Goal: Task Accomplishment & Management: Use online tool/utility

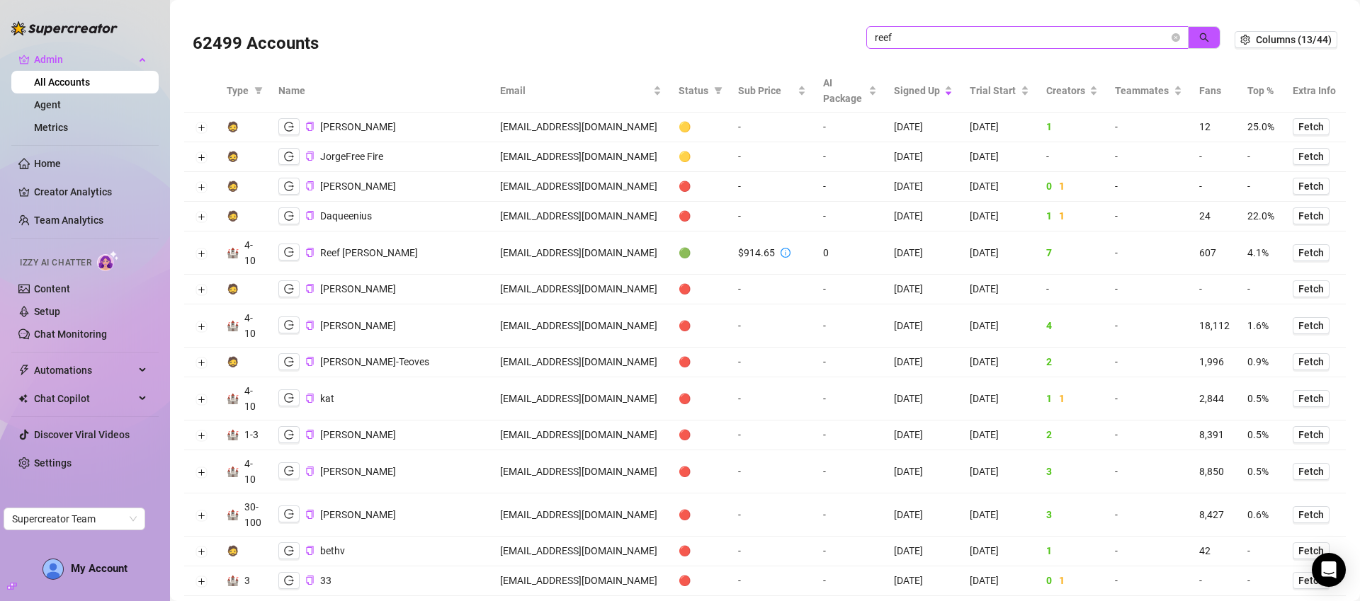
click at [948, 39] on input "reef" at bounding box center [1022, 38] width 294 height 16
click at [948, 40] on input "reef" at bounding box center [1022, 38] width 294 height 16
type input "u226306474"
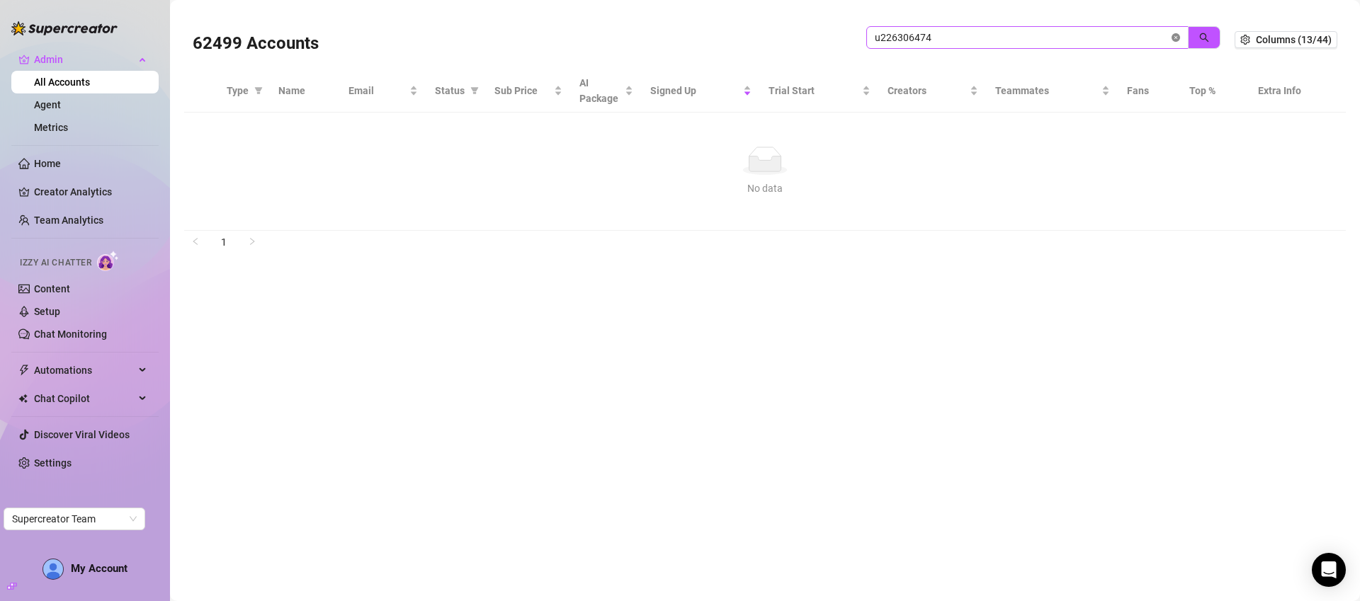
click at [1173, 37] on icon "close-circle" at bounding box center [1175, 37] width 8 height 8
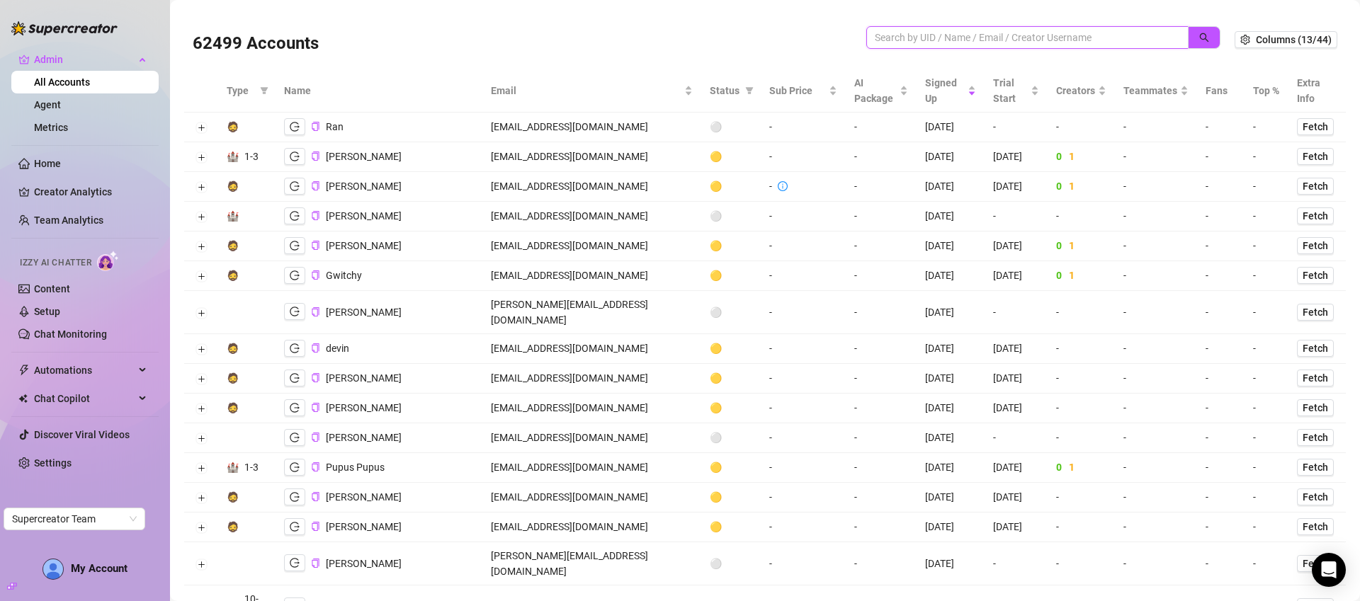
click at [906, 32] on input "search" at bounding box center [1022, 38] width 294 height 16
paste input "sEIXs87kEAXIsRvS5OfxxEvva0k2"
type input "sEIXs87kEAXIsRvS5OfxxEvva0k2"
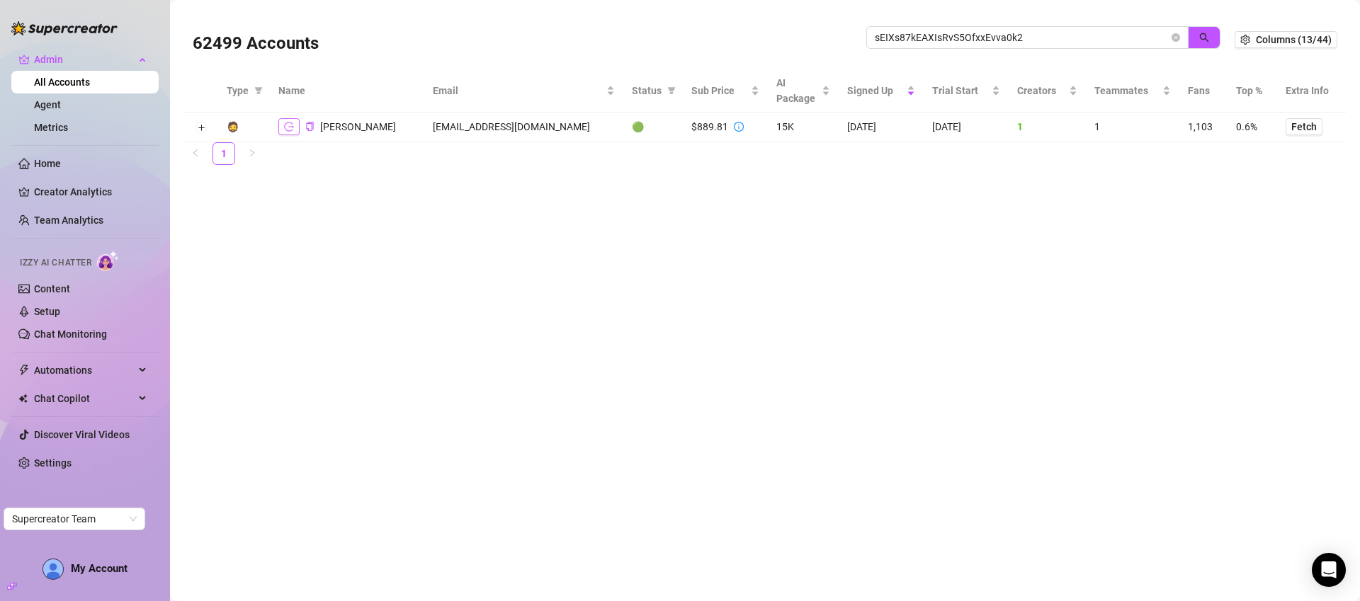
click at [293, 132] on button "button" at bounding box center [288, 126] width 21 height 17
click at [522, 125] on td "doniajenssen36@gmail.com" at bounding box center [523, 128] width 199 height 30
click at [521, 125] on td "doniajenssen36@gmail.com" at bounding box center [523, 128] width 199 height 30
copy td "doniajenssen36@gmail.com"
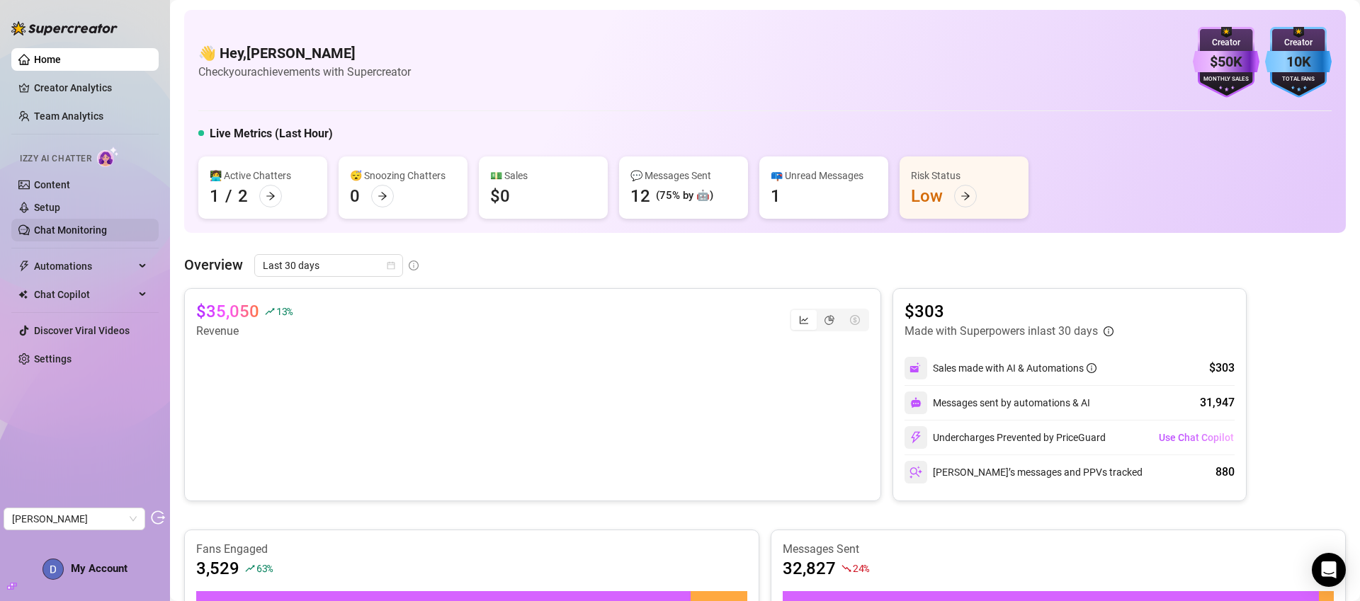
click at [45, 232] on link "Chat Monitoring" at bounding box center [70, 229] width 73 height 11
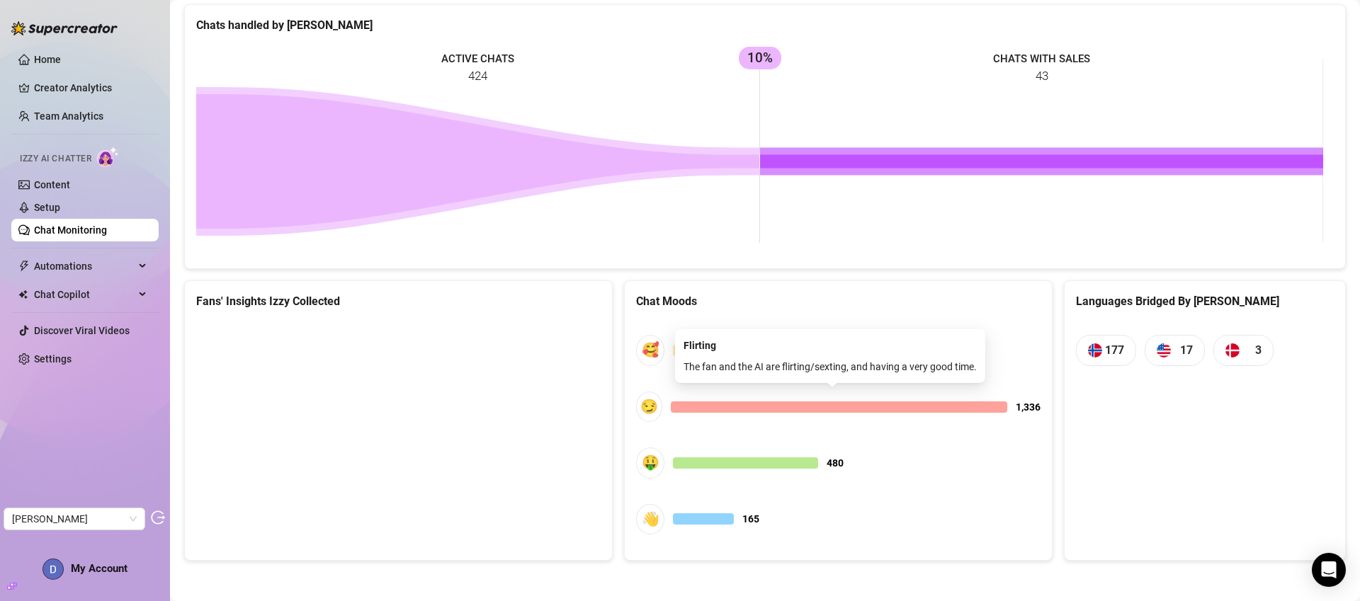
scroll to position [610, 0]
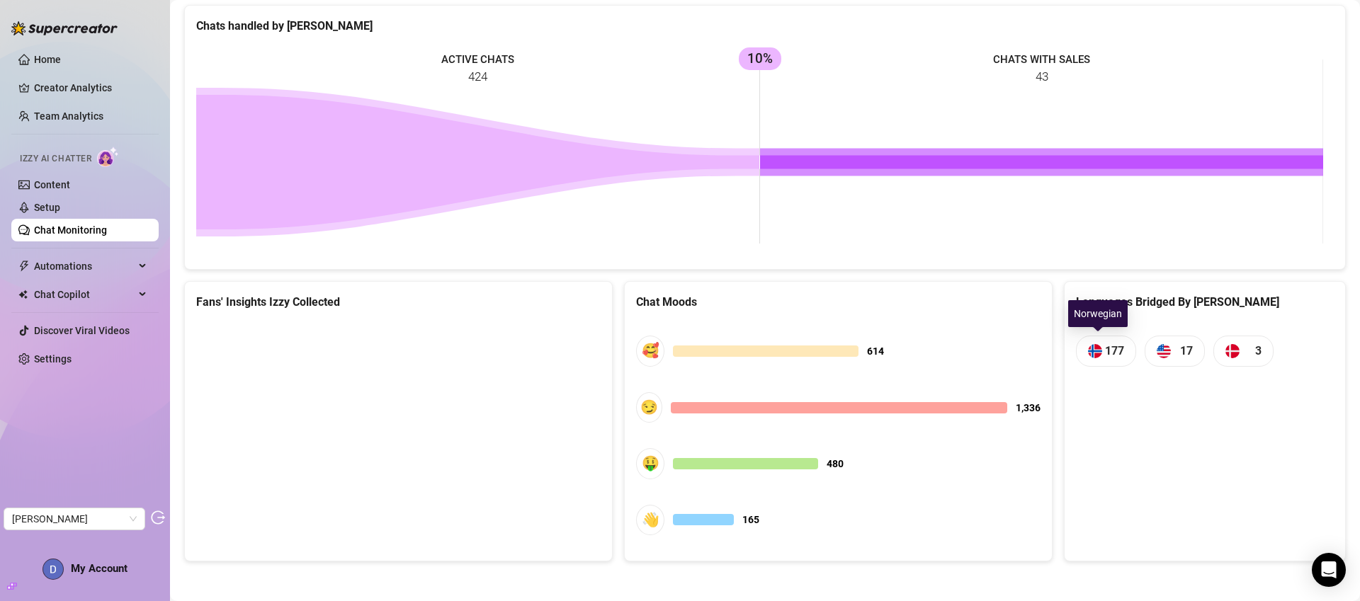
click at [1076, 349] on span "177" at bounding box center [1106, 351] width 60 height 30
click at [1088, 349] on img at bounding box center [1095, 351] width 14 height 14
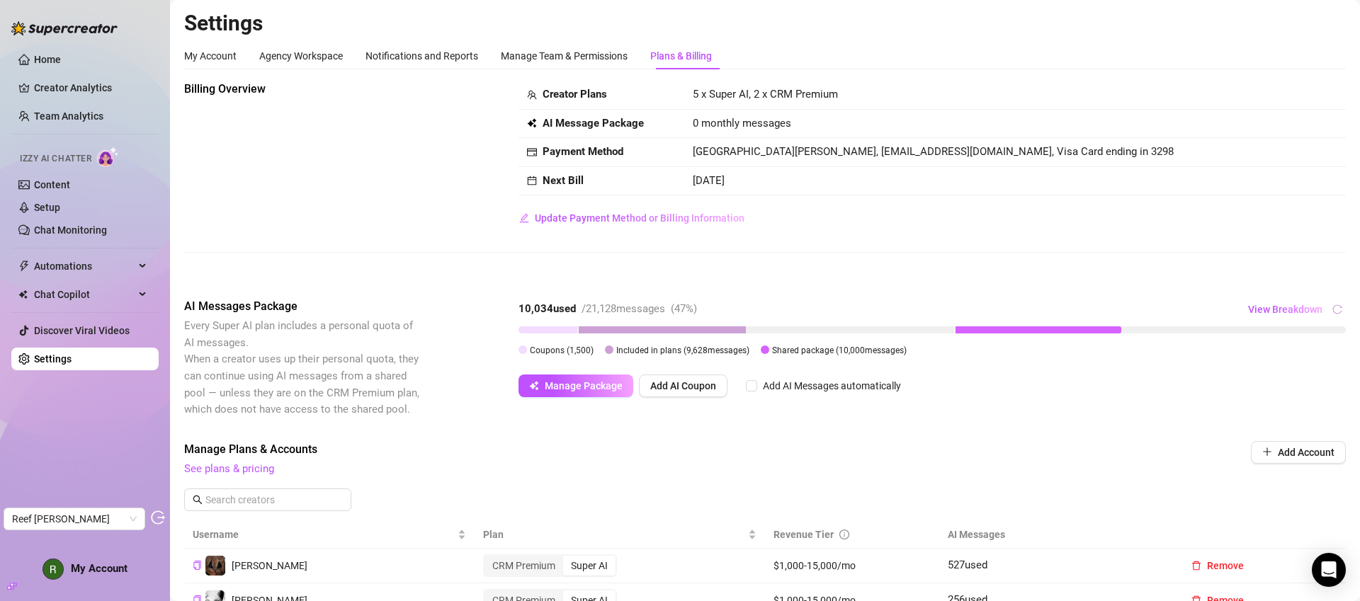
scroll to position [232, 0]
